Goal: Transaction & Acquisition: Download file/media

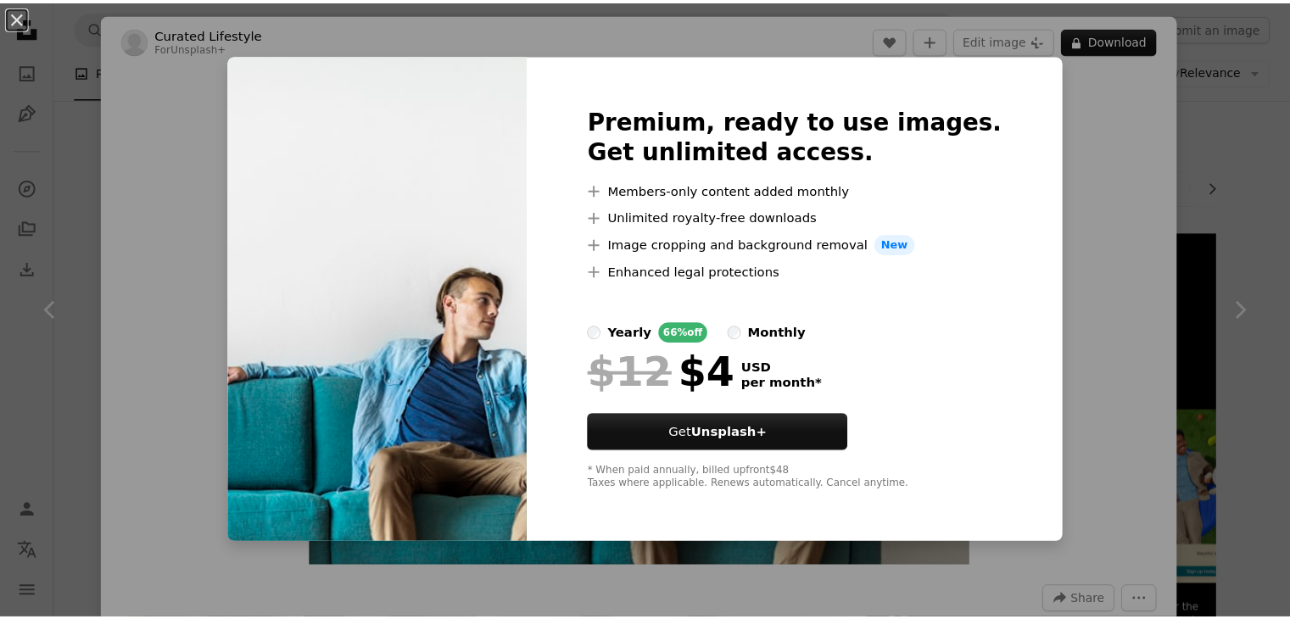
scroll to position [1661, 0]
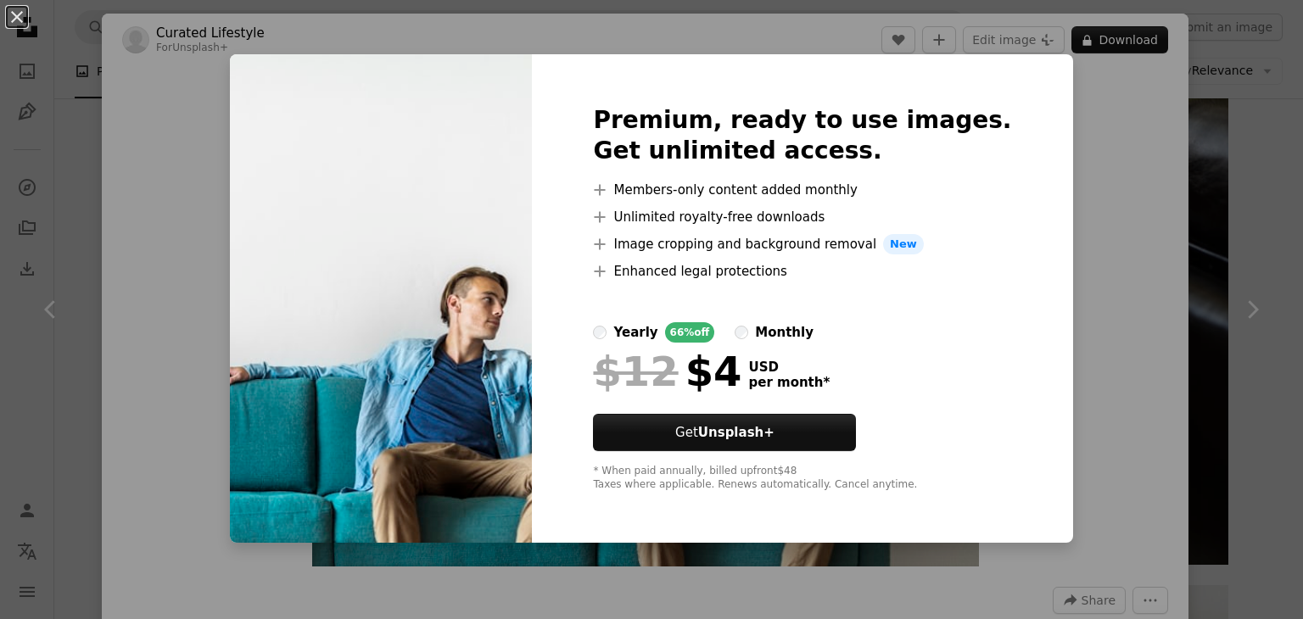
click at [1083, 191] on div "An X shape Premium, ready to use images. Get unlimited access. A plus sign Memb…" at bounding box center [651, 309] width 1303 height 619
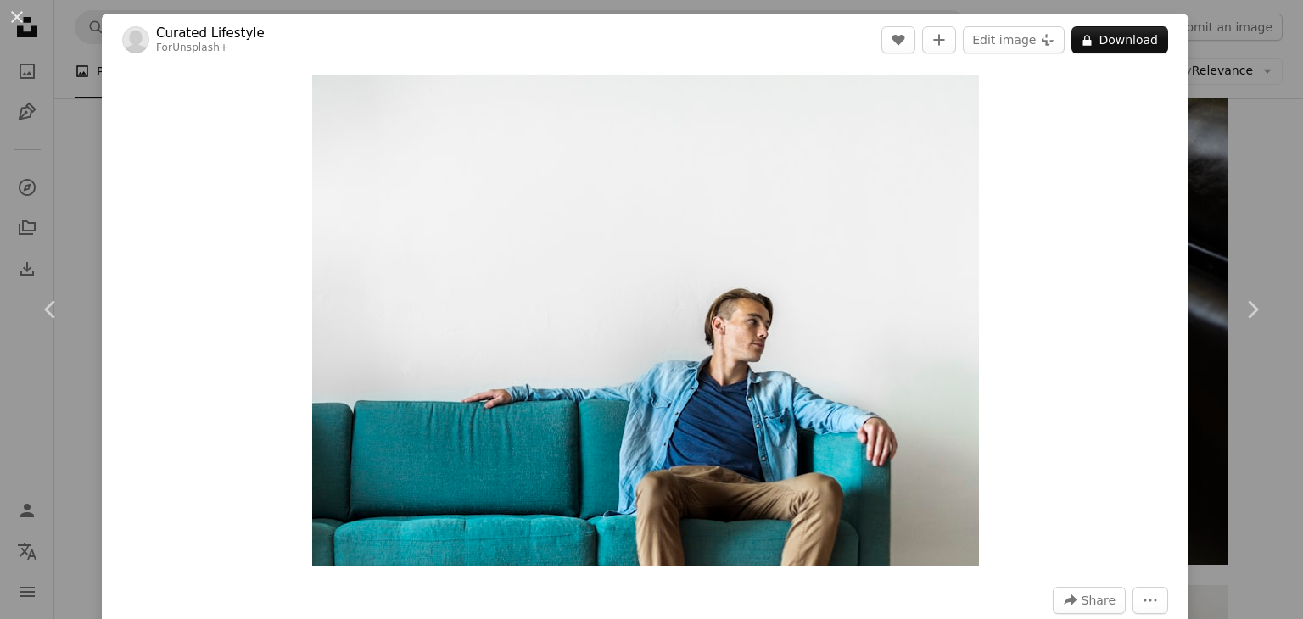
click at [1257, 198] on div "An X shape Chevron left Chevron right Curated Lifestyle For Unsplash+ A heart A…" at bounding box center [651, 309] width 1303 height 619
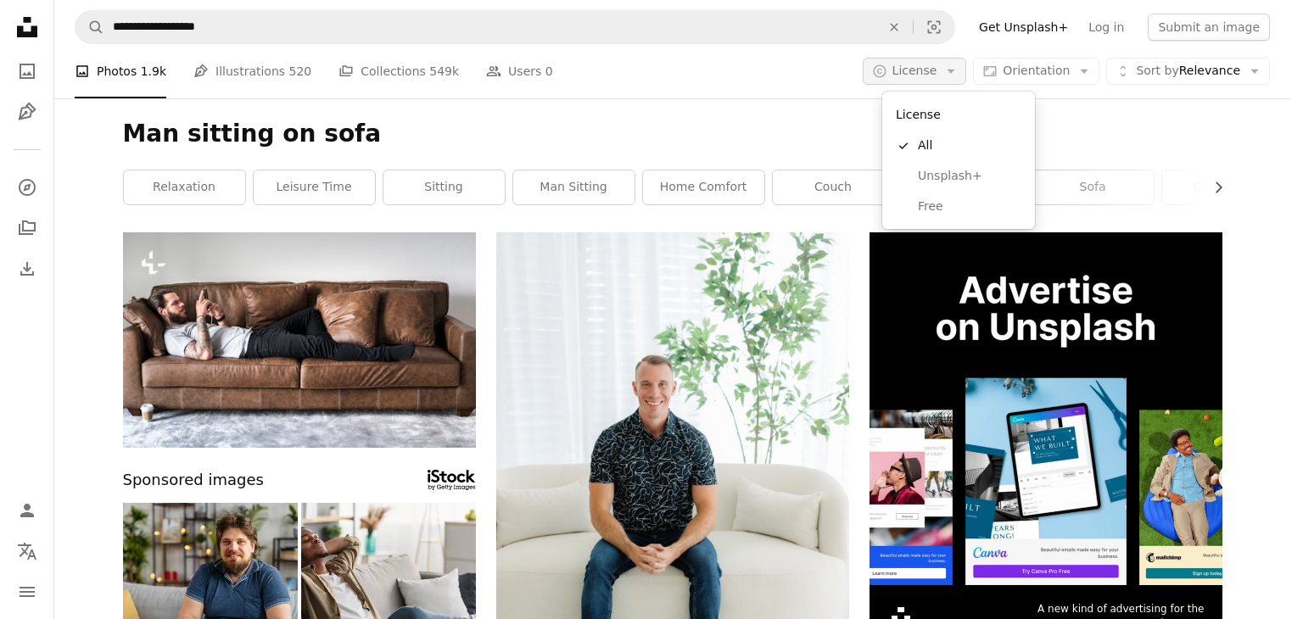
click at [927, 70] on span "License" at bounding box center [915, 71] width 45 height 14
click at [938, 208] on span "Free" at bounding box center [970, 207] width 104 height 17
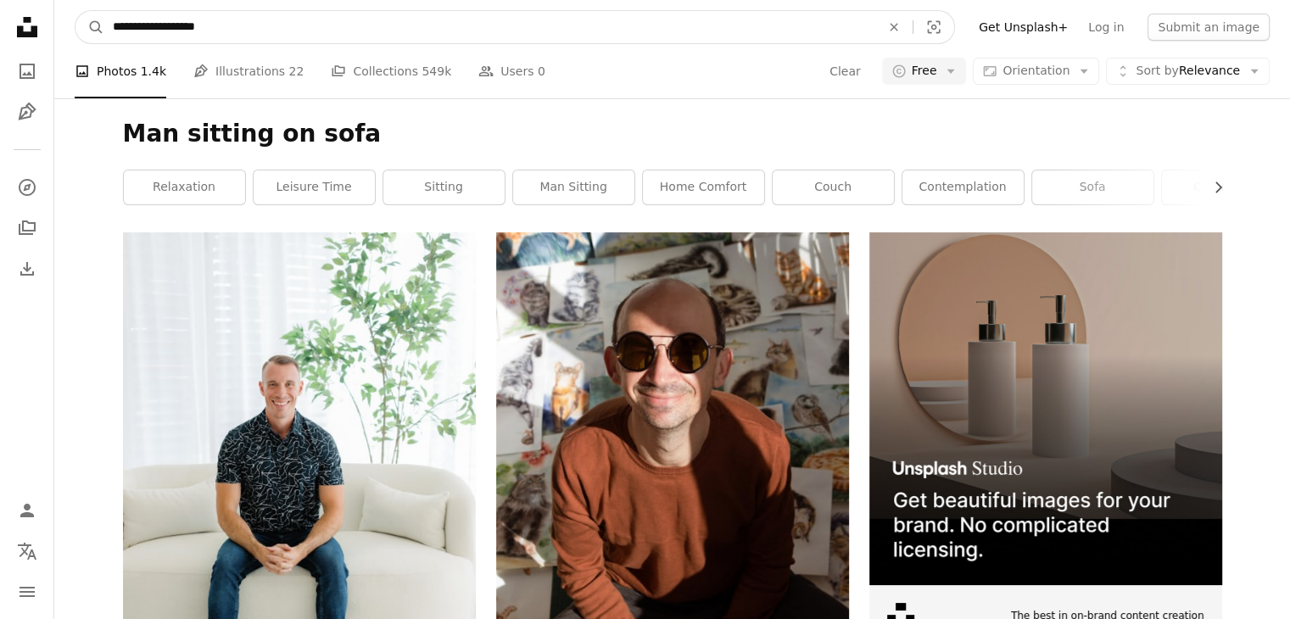
click at [219, 28] on input "**********" at bounding box center [489, 27] width 771 height 32
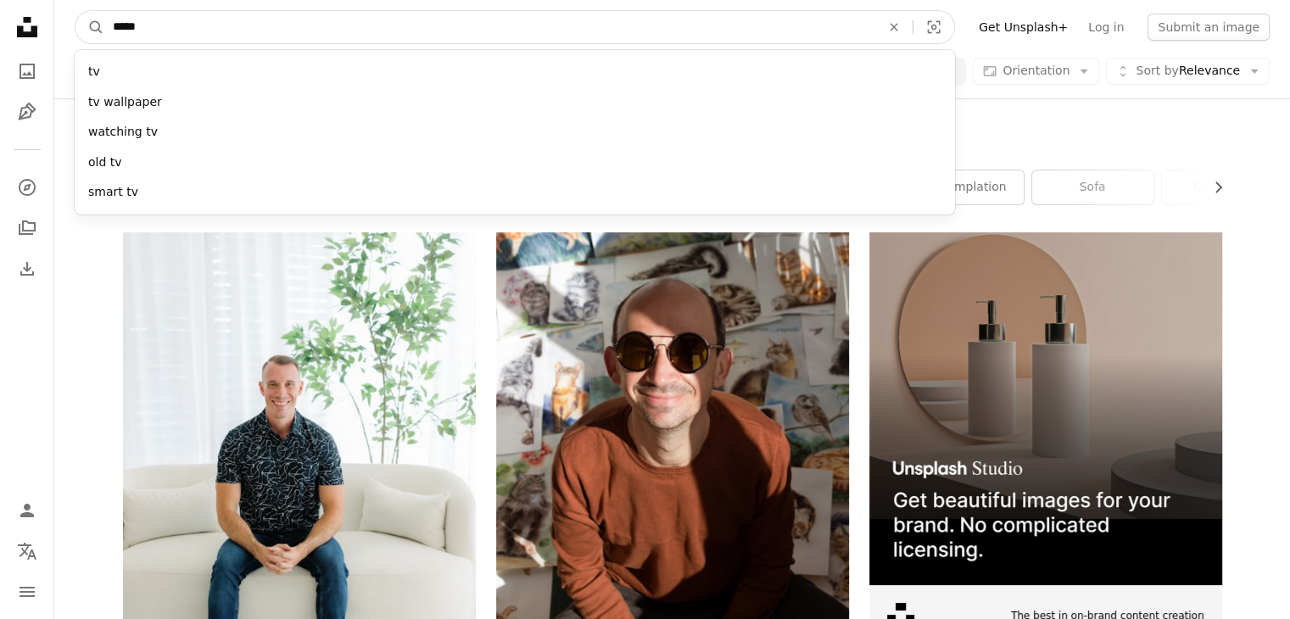
type input "******"
click button "A magnifying glass" at bounding box center [90, 27] width 29 height 32
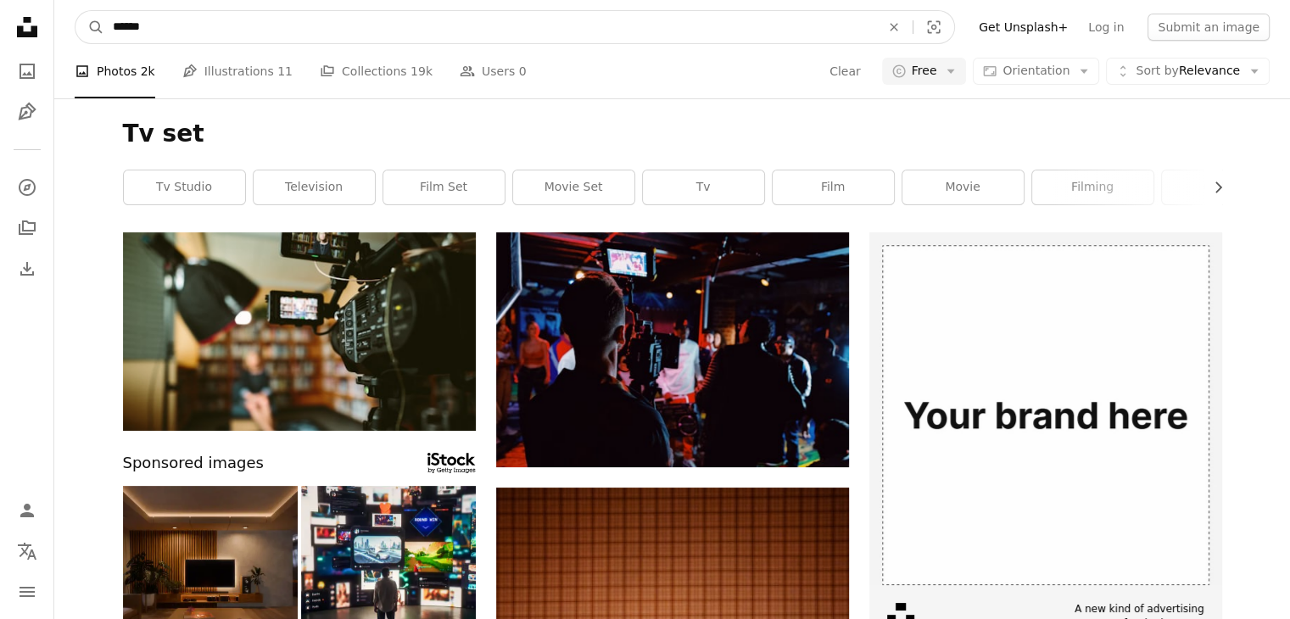
click at [129, 28] on input "******" at bounding box center [489, 27] width 771 height 32
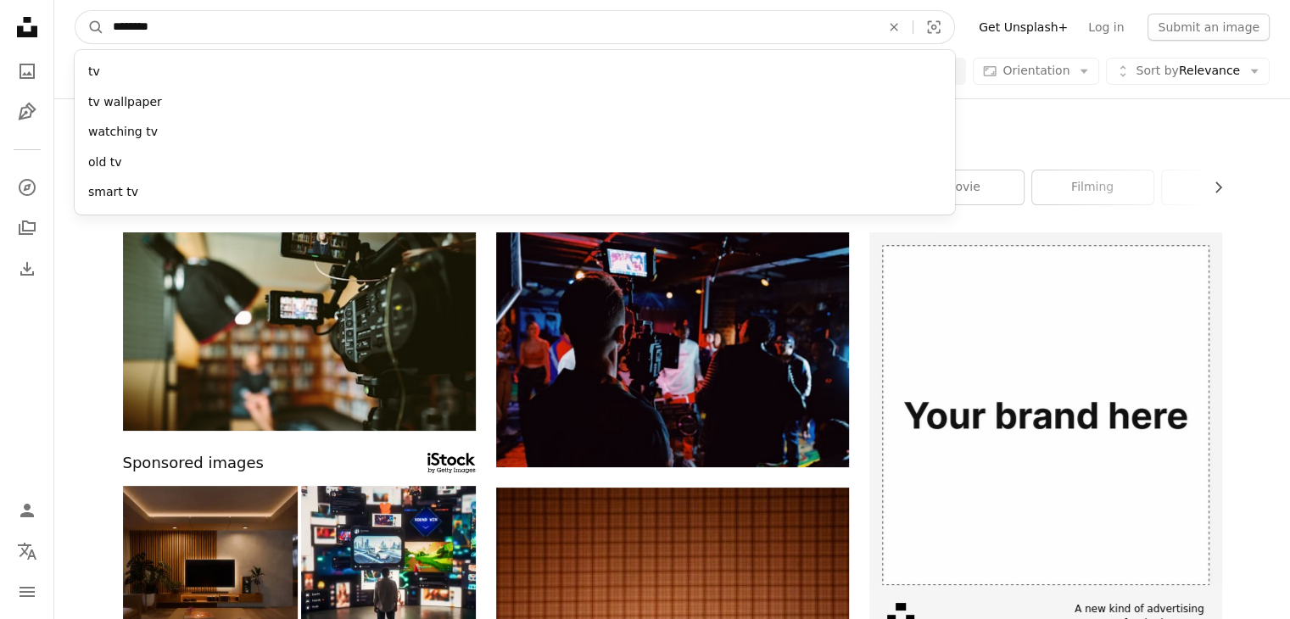
type input "*********"
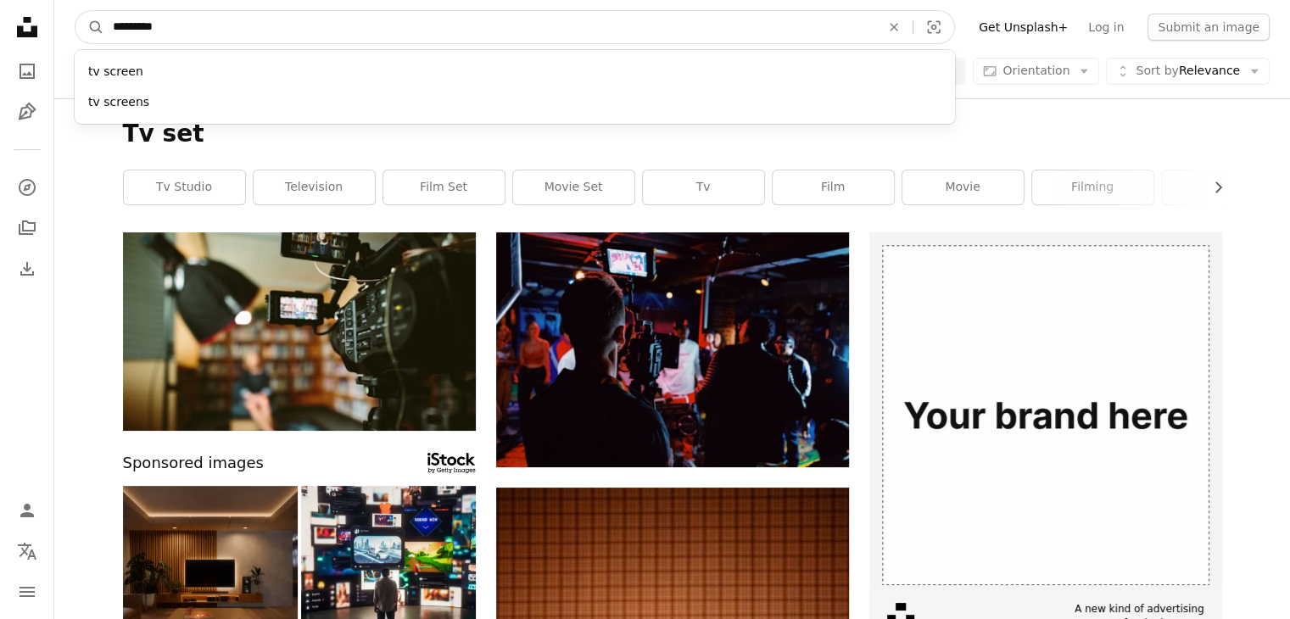
click button "A magnifying glass" at bounding box center [90, 27] width 29 height 32
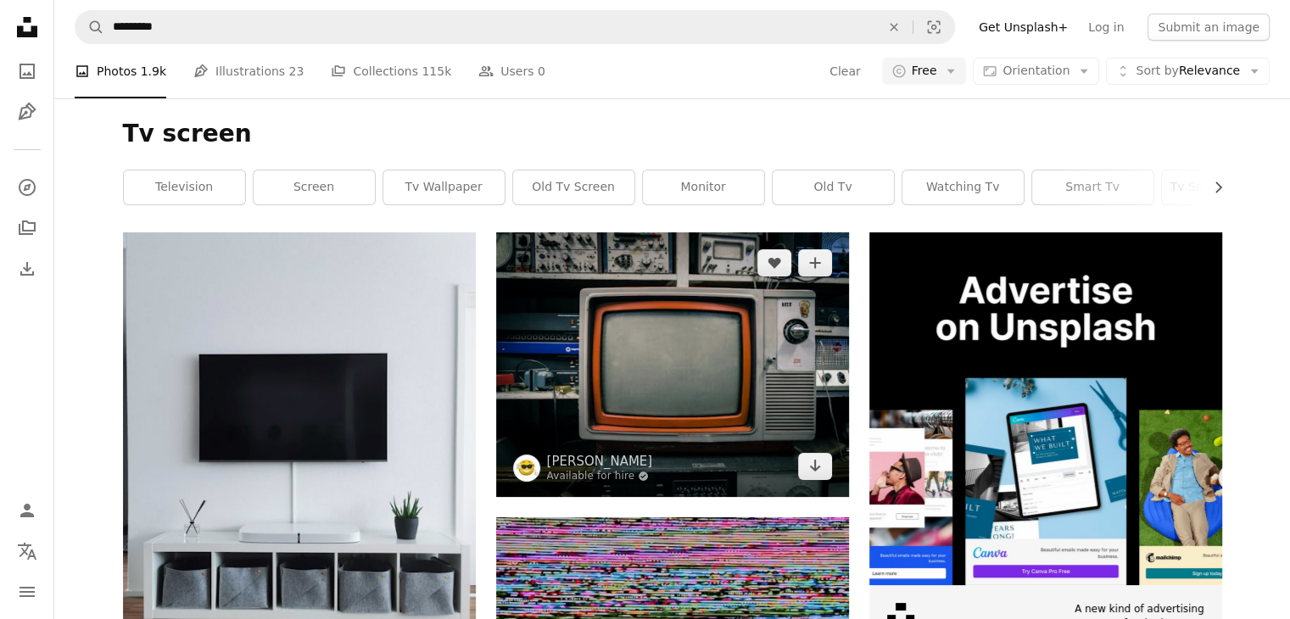
click at [667, 323] on img at bounding box center [672, 364] width 353 height 265
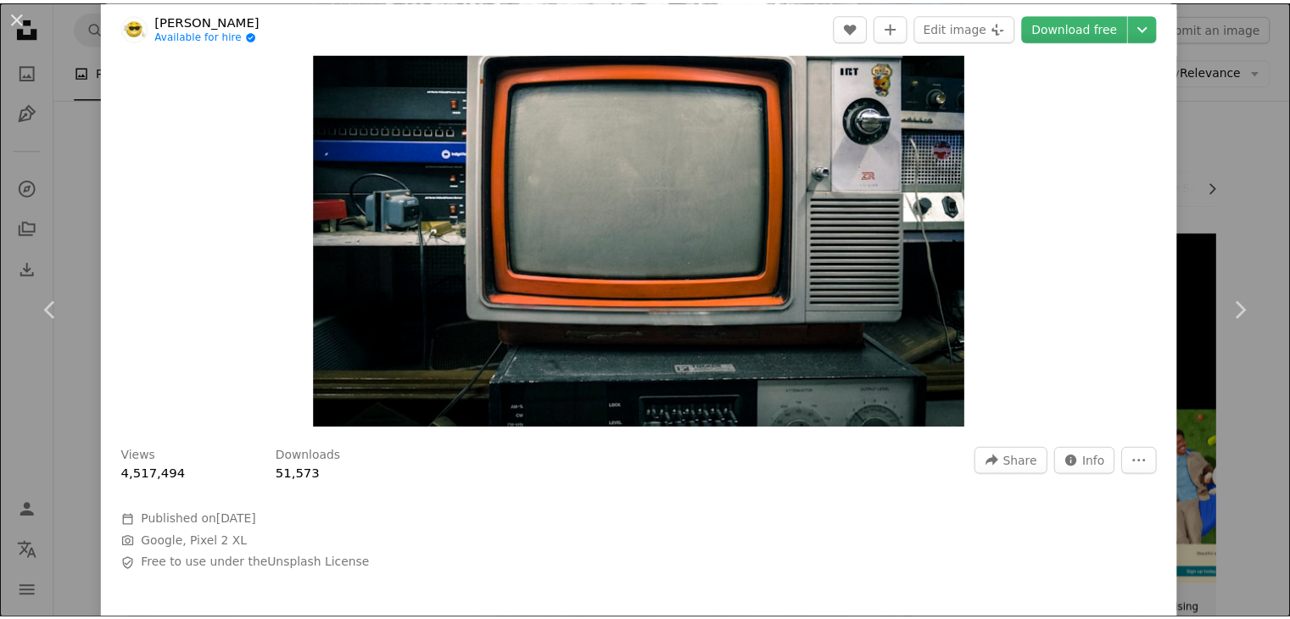
scroll to position [136, 0]
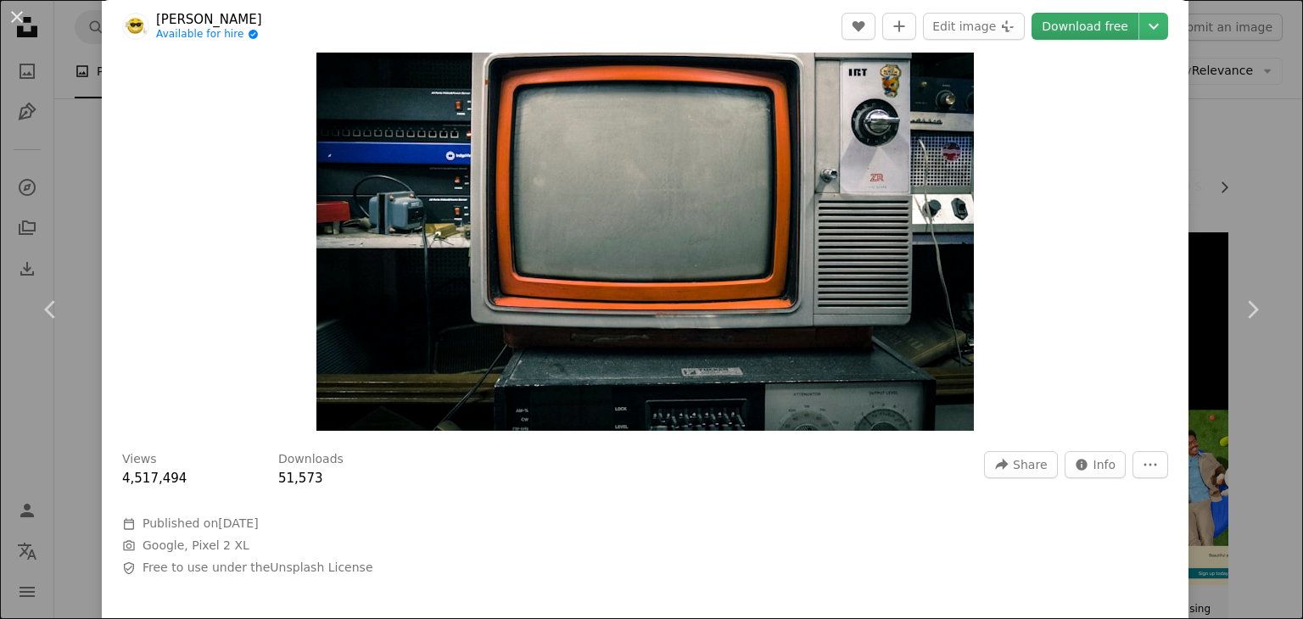
click at [1083, 28] on link "Download free" at bounding box center [1085, 26] width 107 height 27
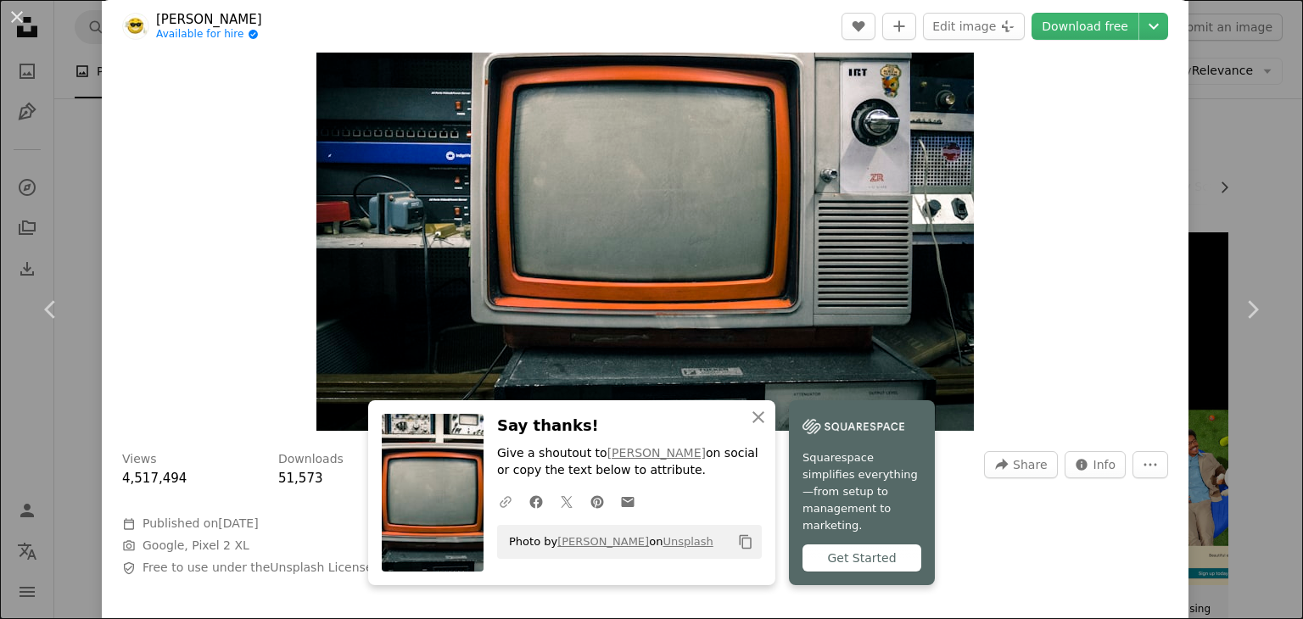
click at [503, 510] on icon "A URL sharing icon (chains)" at bounding box center [505, 502] width 15 height 15
click at [740, 550] on icon "Copy to clipboard" at bounding box center [746, 542] width 12 height 14
click at [1225, 146] on div "An X shape Chevron left Chevron right [PERSON_NAME] Available for hire A checkm…" at bounding box center [651, 309] width 1303 height 619
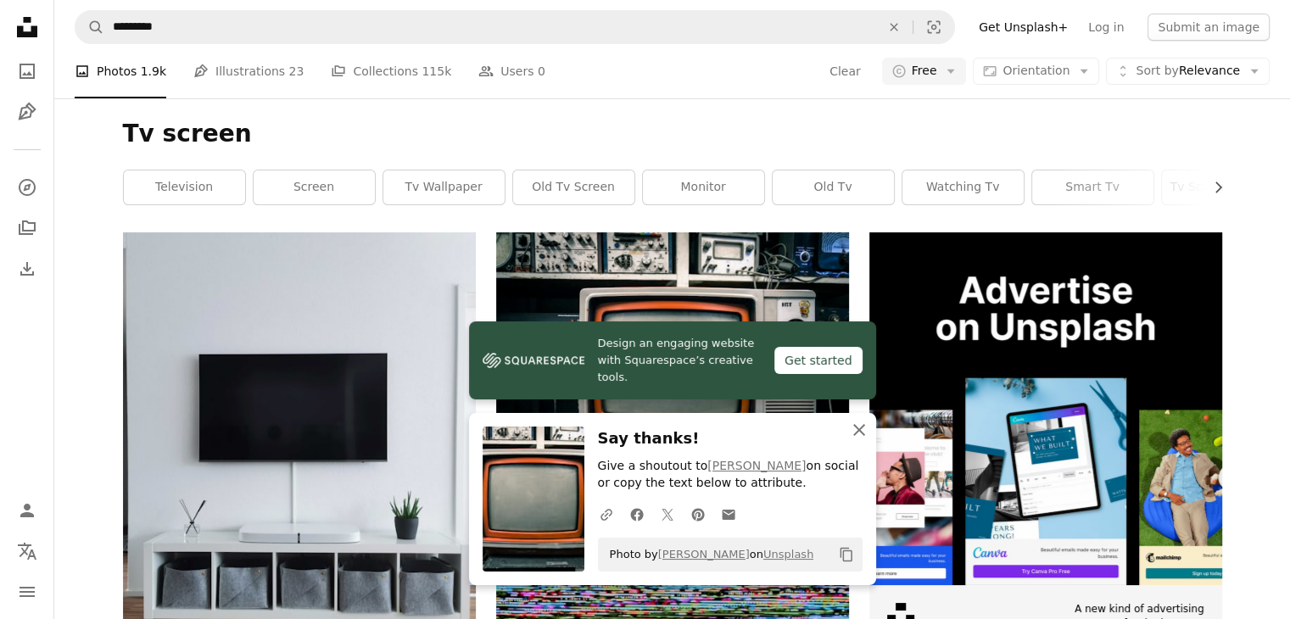
click at [862, 433] on icon "button" at bounding box center [860, 430] width 12 height 12
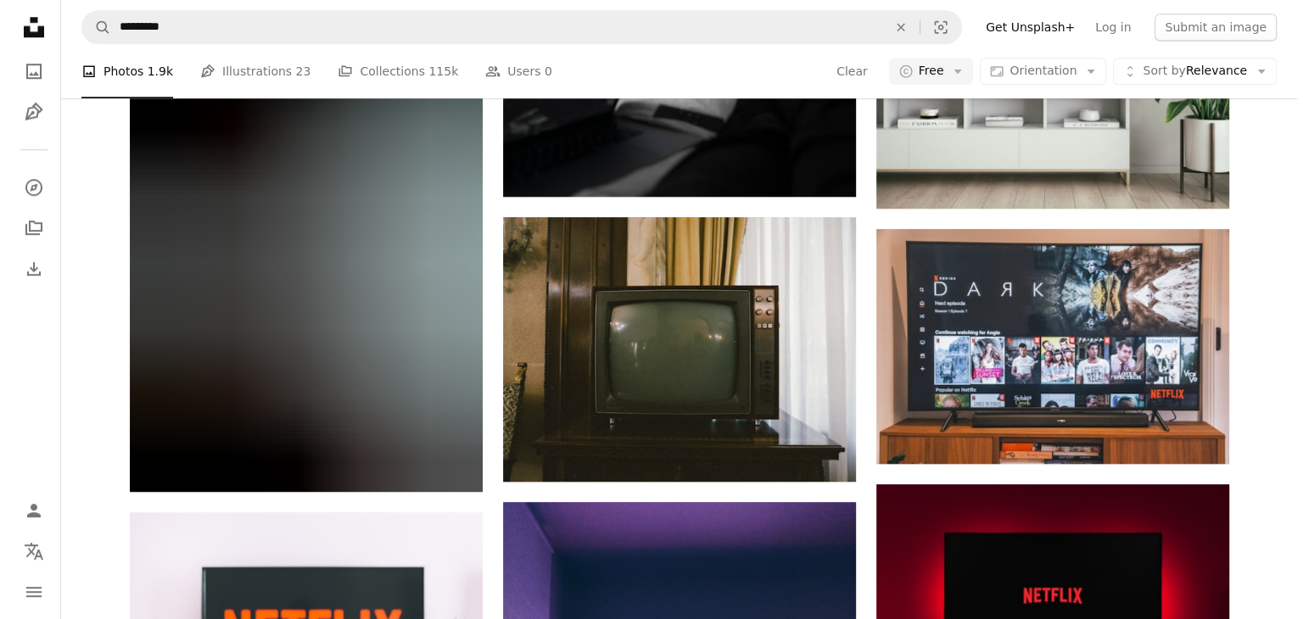
scroll to position [1523, 0]
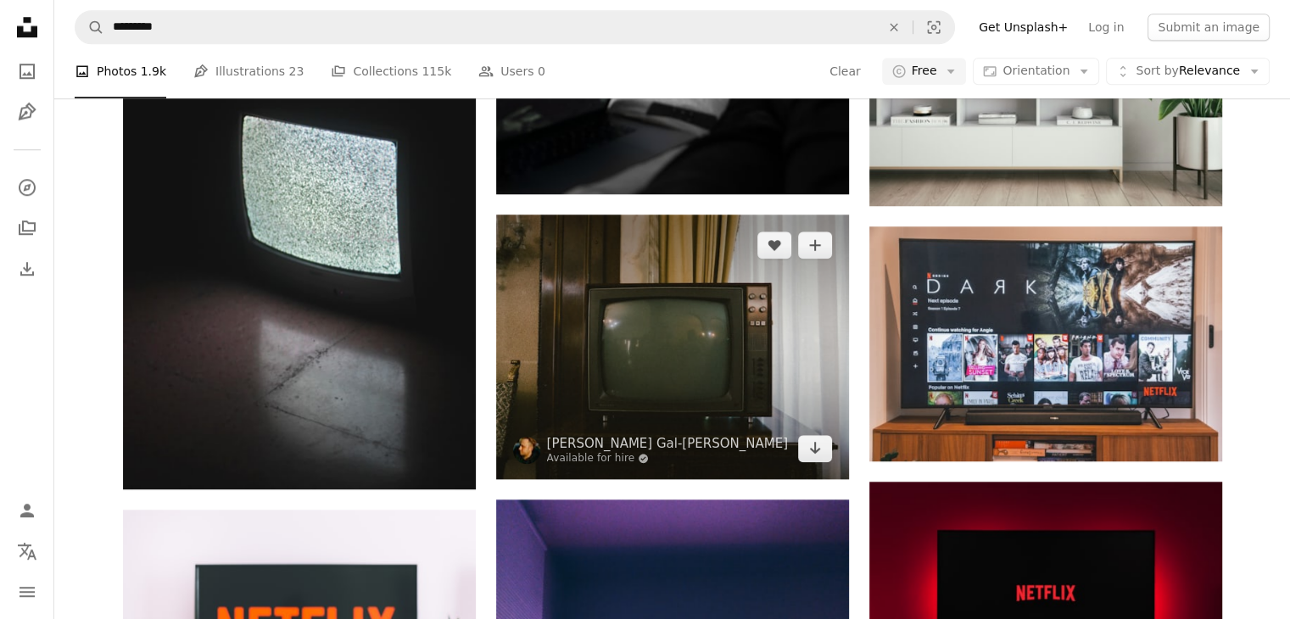
click at [740, 349] on img at bounding box center [672, 347] width 353 height 265
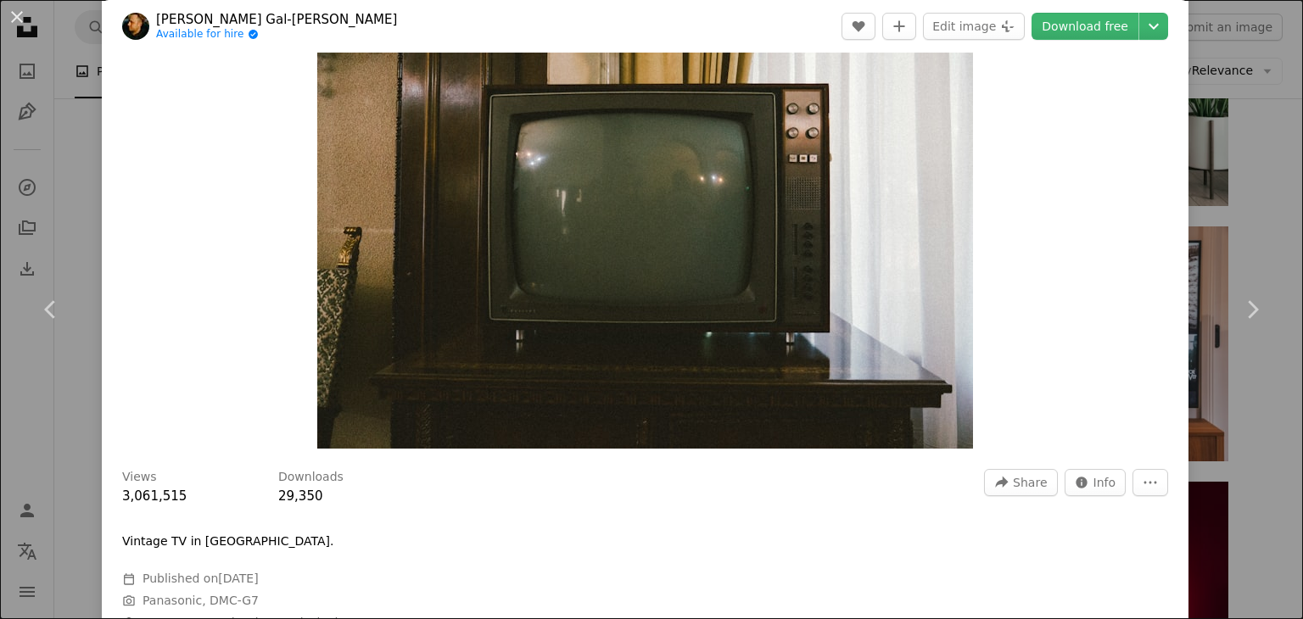
scroll to position [115, 0]
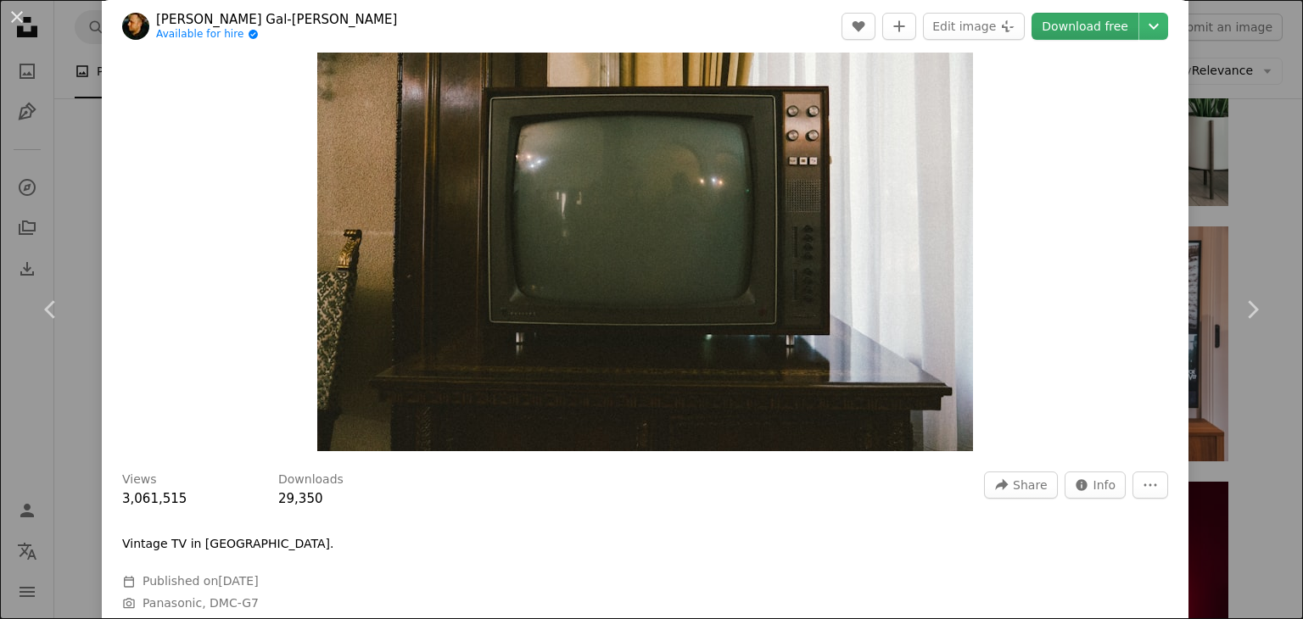
click at [1093, 20] on link "Download free" at bounding box center [1085, 26] width 107 height 27
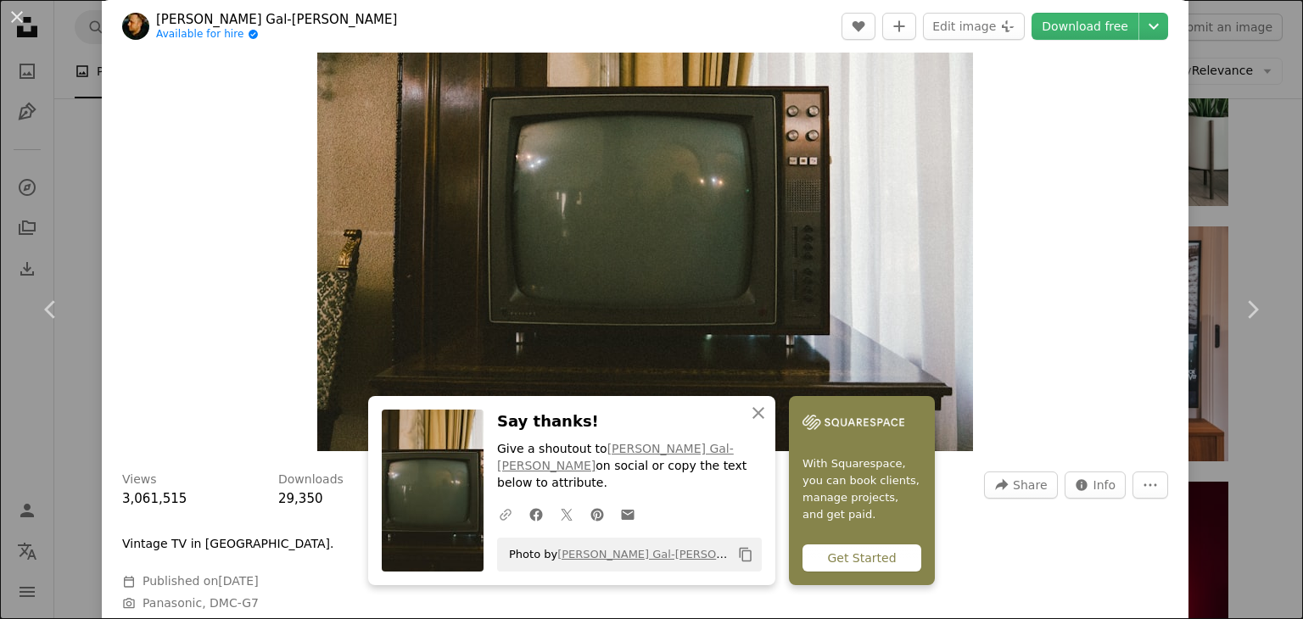
click at [498, 517] on icon "A URL sharing icon (chains)" at bounding box center [505, 514] width 15 height 15
click at [747, 558] on icon "Copy content" at bounding box center [745, 554] width 15 height 15
click at [748, 423] on icon "An X shape" at bounding box center [758, 413] width 20 height 20
